Goal: Transaction & Acquisition: Purchase product/service

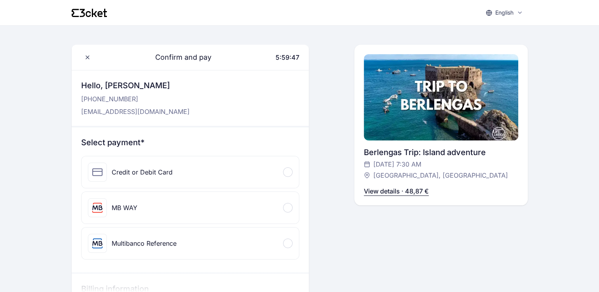
click at [192, 171] on div "Credit or Debit Card" at bounding box center [190, 172] width 217 height 32
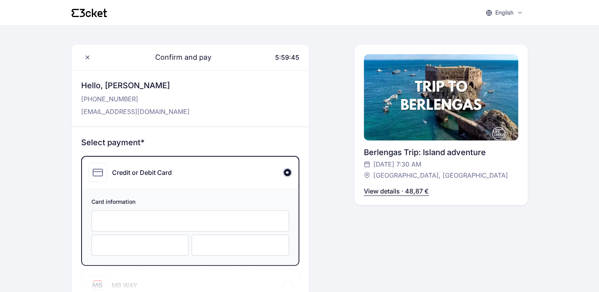
click at [131, 216] on div at bounding box center [189, 221] width 197 height 21
click at [215, 251] on div at bounding box center [240, 245] width 97 height 21
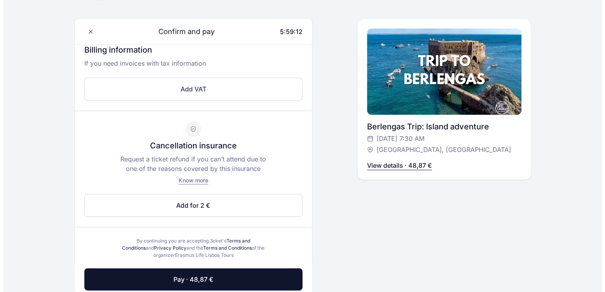
scroll to position [301, 0]
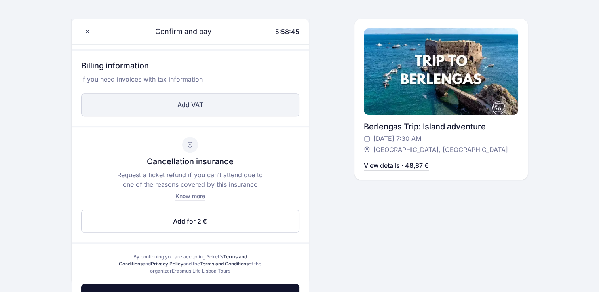
click at [169, 110] on button "Add VAT" at bounding box center [190, 104] width 218 height 23
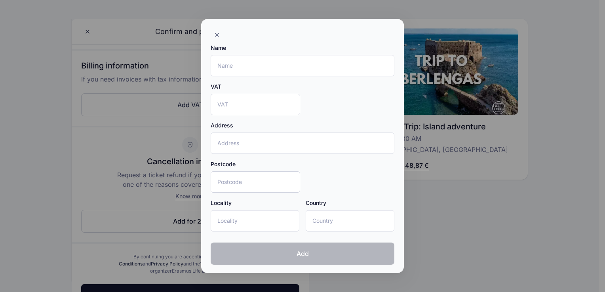
scroll to position [0, 0]
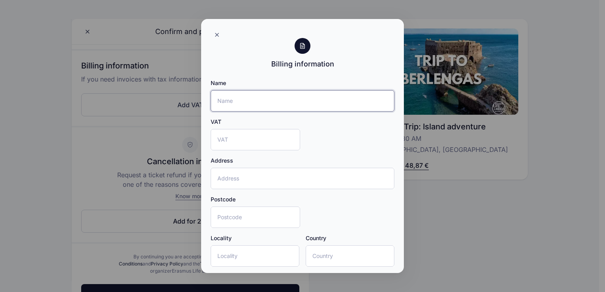
click at [264, 103] on input "Name" at bounding box center [303, 100] width 184 height 21
type input "CV [PERSON_NAME]"
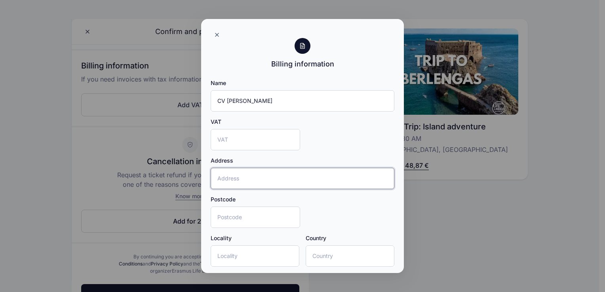
type input "[STREET_ADDRESS][PERSON_NAME]"
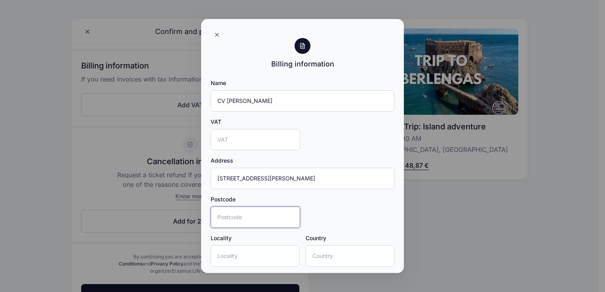
type input "13980"
type input "13980 - ALLEINS"
type input "[GEOGRAPHIC_DATA]"
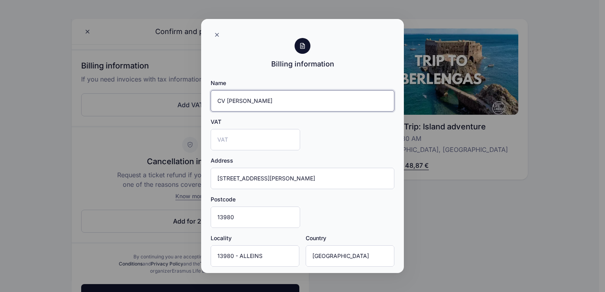
drag, startPoint x: 229, startPoint y: 98, endPoint x: 209, endPoint y: 97, distance: 20.2
click at [209, 97] on div "Name CV [PERSON_NAME] VAT Address [STREET_ADDRESS][PERSON_NAME] Add error" at bounding box center [302, 190] width 203 height 240
type input "[PERSON_NAME]"
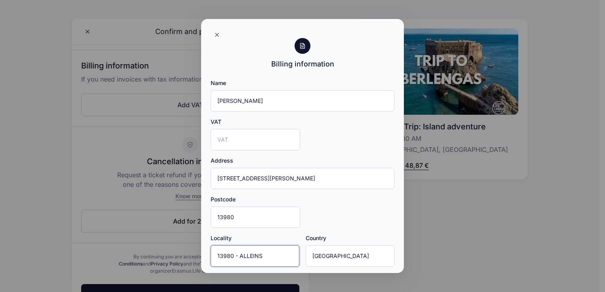
drag, startPoint x: 238, startPoint y: 253, endPoint x: 186, endPoint y: 254, distance: 52.2
click at [186, 254] on div "Billing information Name [PERSON_NAME] VAT Address [STREET_ADDRESS][PERSON_NAME…" at bounding box center [302, 146] width 605 height 292
type input "ALLEINS"
click at [222, 137] on input "VAT" at bounding box center [255, 139] width 89 height 21
type input """
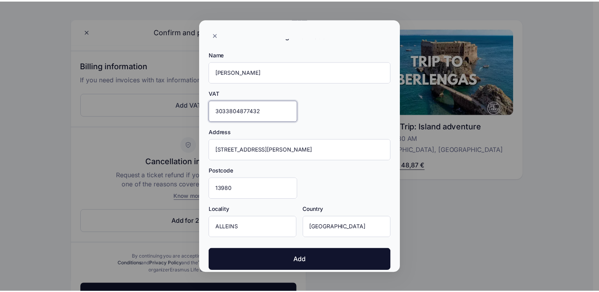
scroll to position [35, 0]
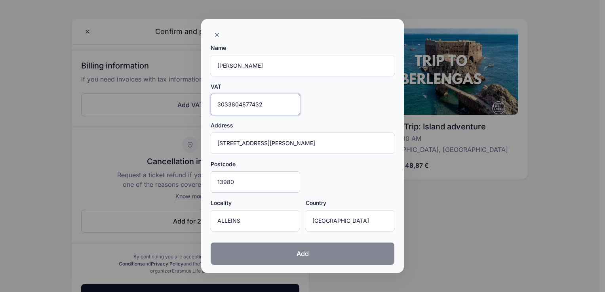
type input "3033804877432"
click at [325, 258] on button "Add" at bounding box center [303, 254] width 184 height 22
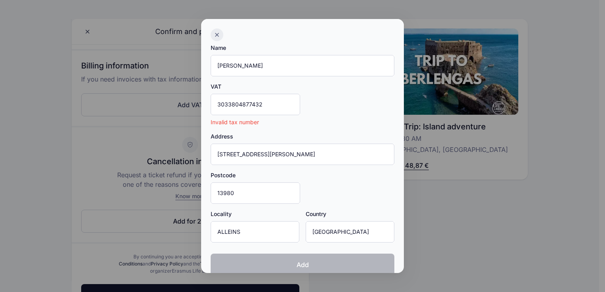
click at [214, 34] on icon at bounding box center [217, 35] width 6 height 6
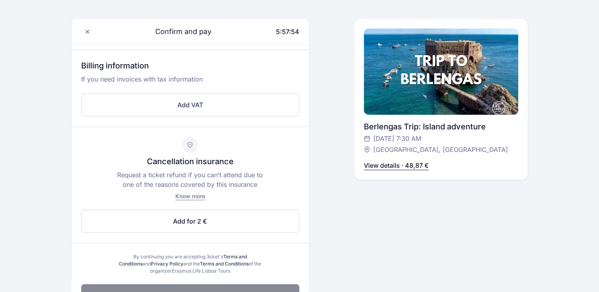
click at [232, 286] on button "Pay · 48,87 €" at bounding box center [190, 295] width 218 height 22
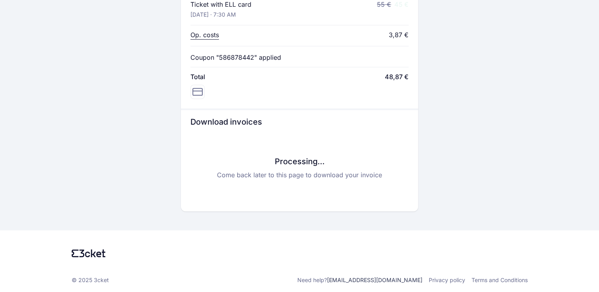
scroll to position [396, 0]
